Goal: Find specific page/section: Find specific page/section

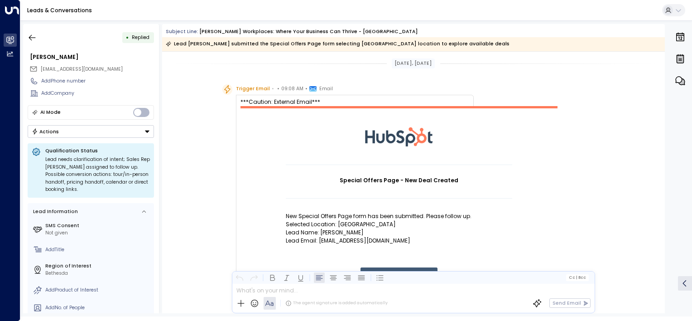
scroll to position [502, 0]
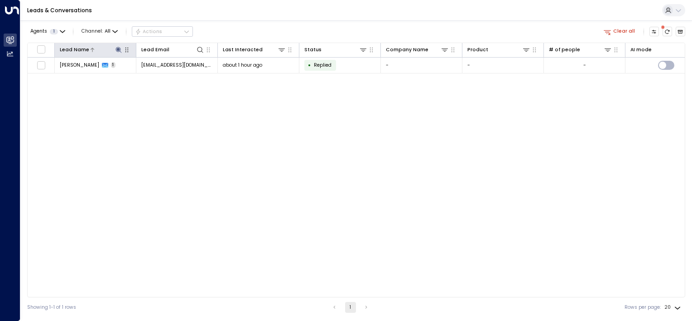
click at [117, 49] on icon at bounding box center [118, 50] width 6 height 6
type input "*"
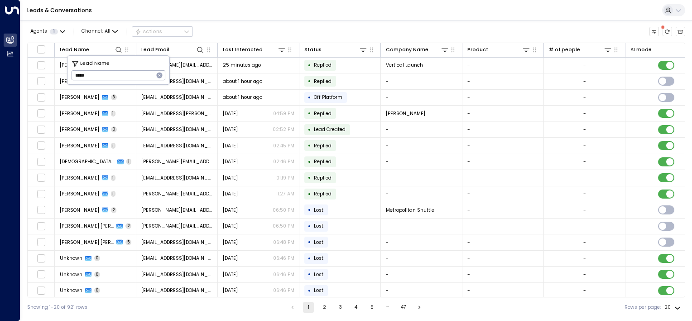
type input "******"
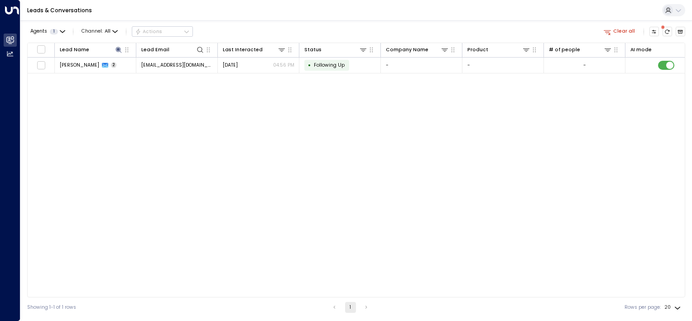
click at [118, 122] on div "Lead Name Lead Email Last Interacted Status Company Name Product # of people AI…" at bounding box center [356, 170] width 658 height 254
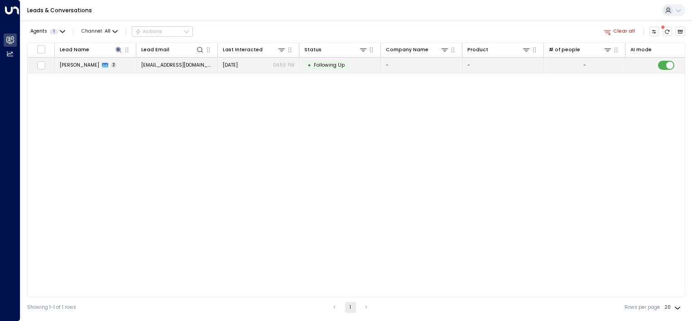
click at [66, 62] on span "[PERSON_NAME]" at bounding box center [79, 65] width 39 height 7
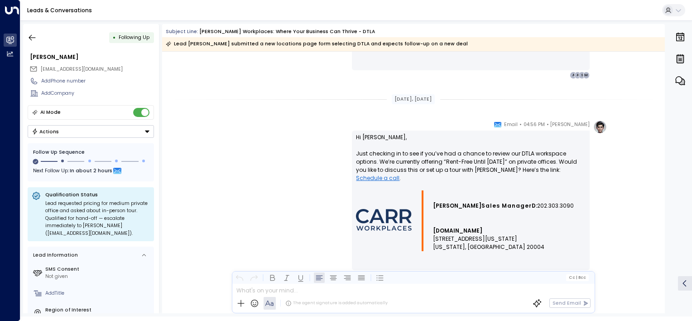
scroll to position [661, 0]
